Goal: Check status: Check status

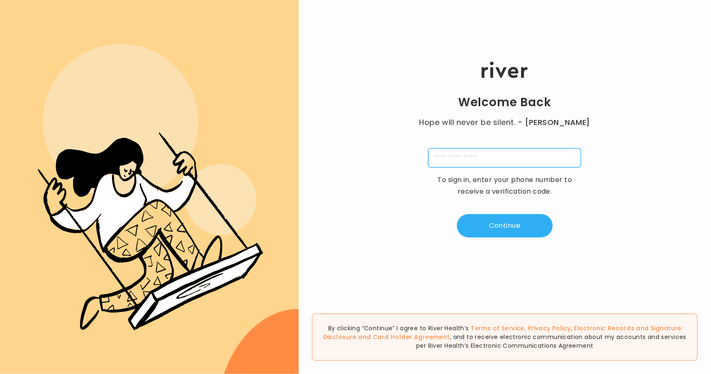
click at [493, 153] on input "tel" at bounding box center [504, 157] width 153 height 19
type input "**********"
type input "*"
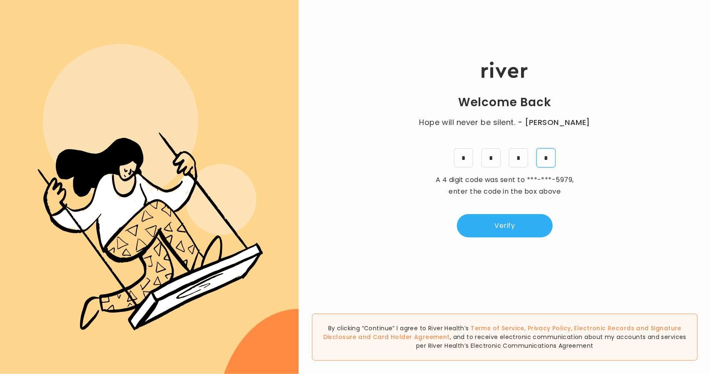
type input "*"
click at [482, 225] on button "Verify" at bounding box center [505, 225] width 96 height 23
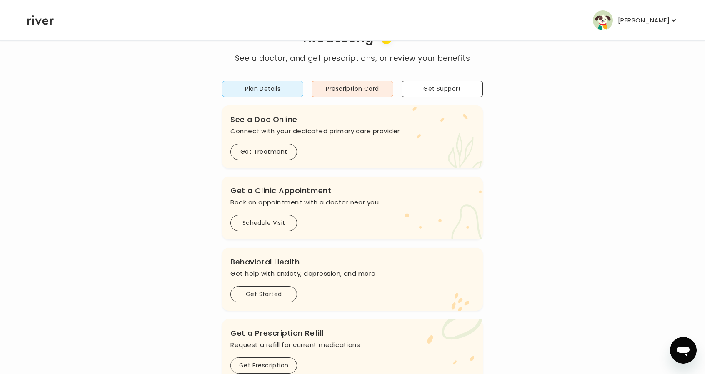
scroll to position [32, 0]
